Goal: Navigation & Orientation: Find specific page/section

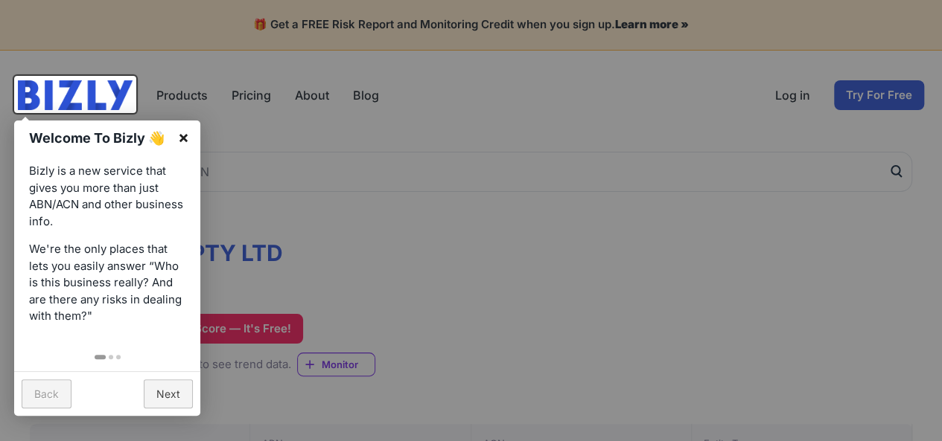
click at [180, 138] on link "×" at bounding box center [183, 137] width 33 height 33
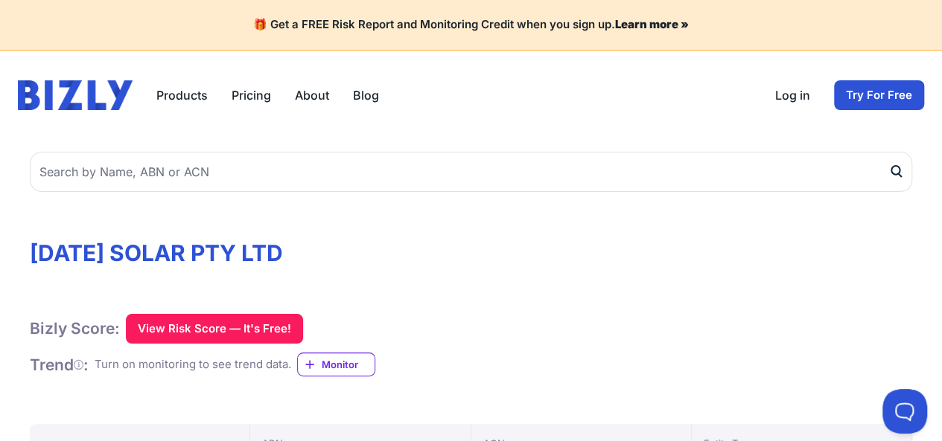
click at [307, 97] on link "About" at bounding box center [312, 95] width 34 height 18
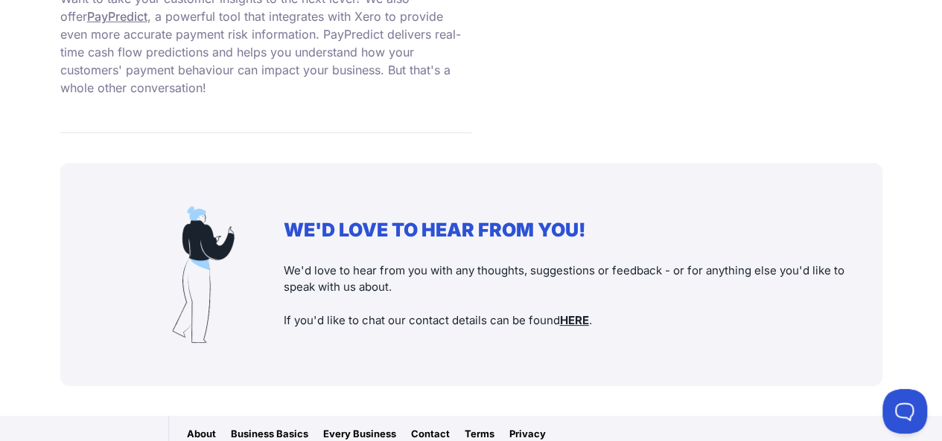
scroll to position [1551, 0]
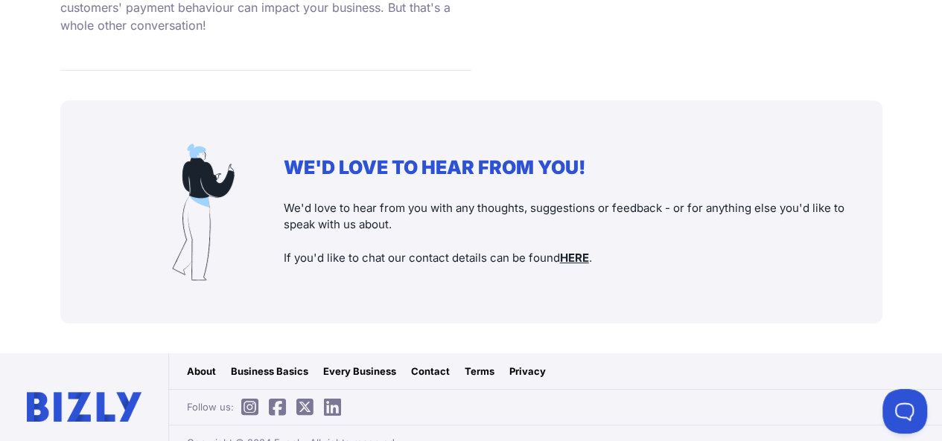
click at [421, 364] on link "Contact" at bounding box center [430, 371] width 39 height 15
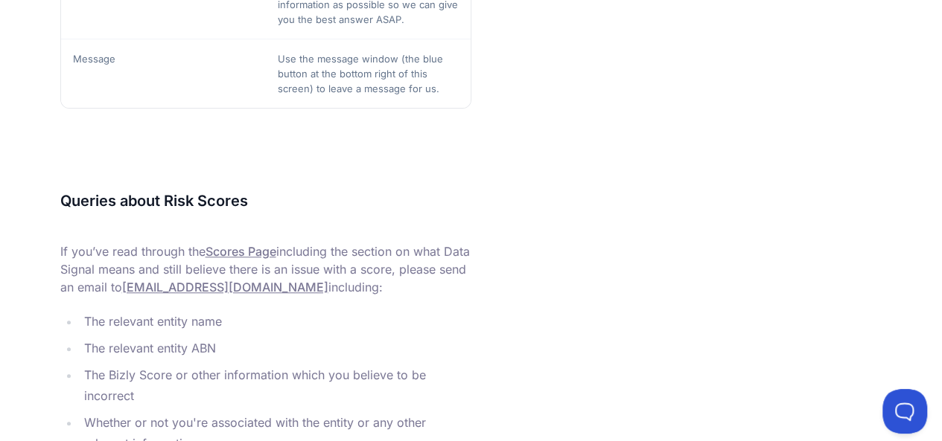
scroll to position [788, 0]
